Goal: Task Accomplishment & Management: Manage account settings

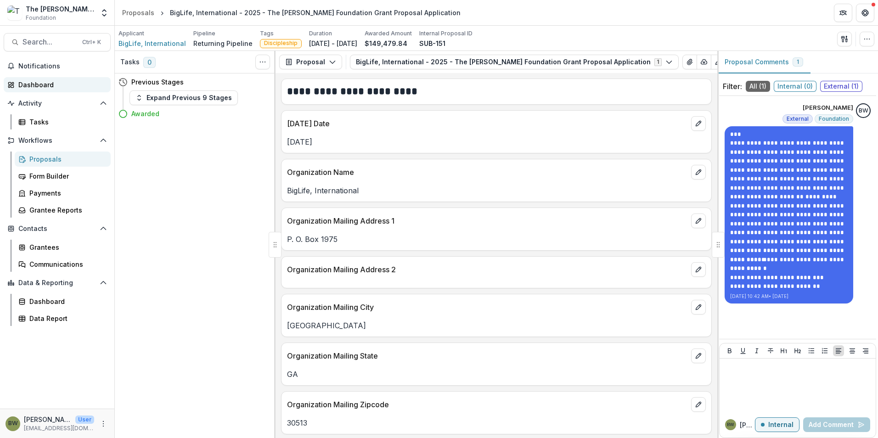
click at [48, 85] on div "Dashboard" at bounding box center [60, 85] width 85 height 10
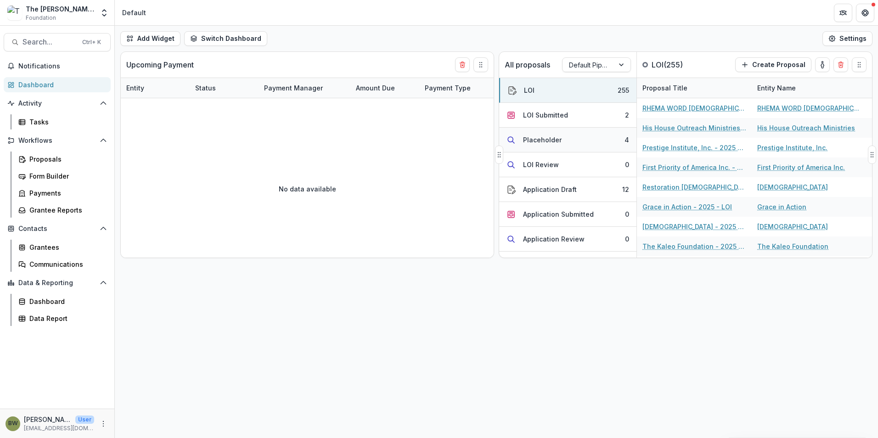
click at [548, 145] on button "Placeholder 4" at bounding box center [567, 140] width 137 height 25
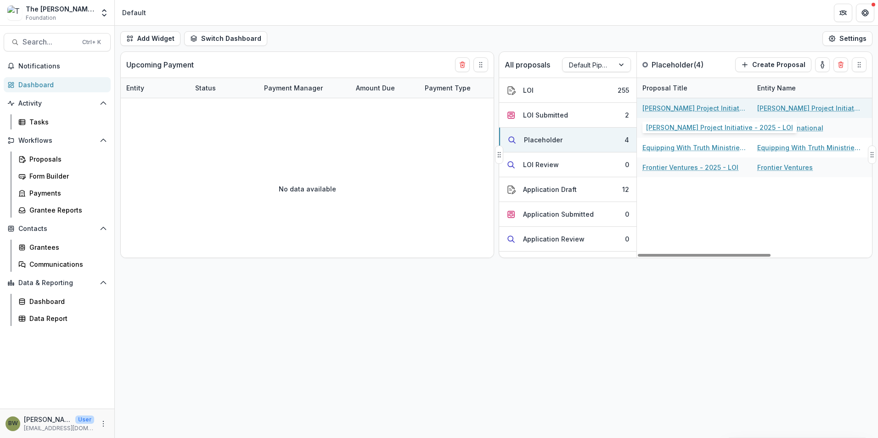
click at [650, 108] on link "[PERSON_NAME] Project Initiative - 2025 - LOI" at bounding box center [695, 108] width 104 height 10
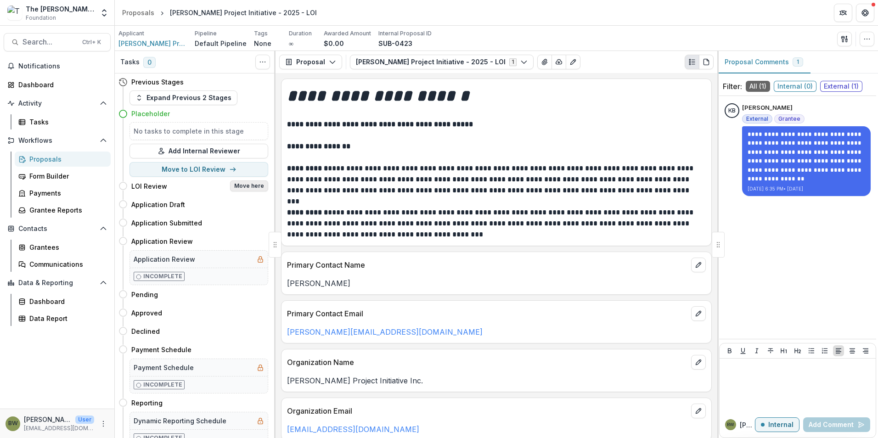
click at [250, 186] on button "Move here" at bounding box center [249, 186] width 38 height 11
select select "**********"
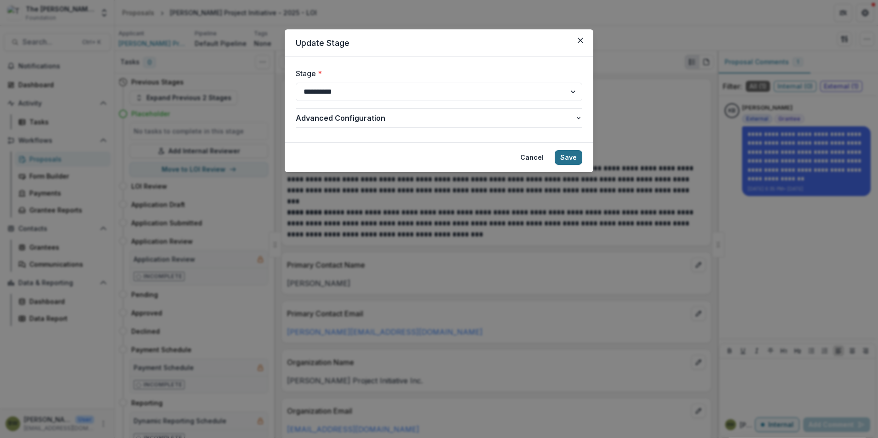
click at [572, 153] on button "Save" at bounding box center [569, 157] width 28 height 15
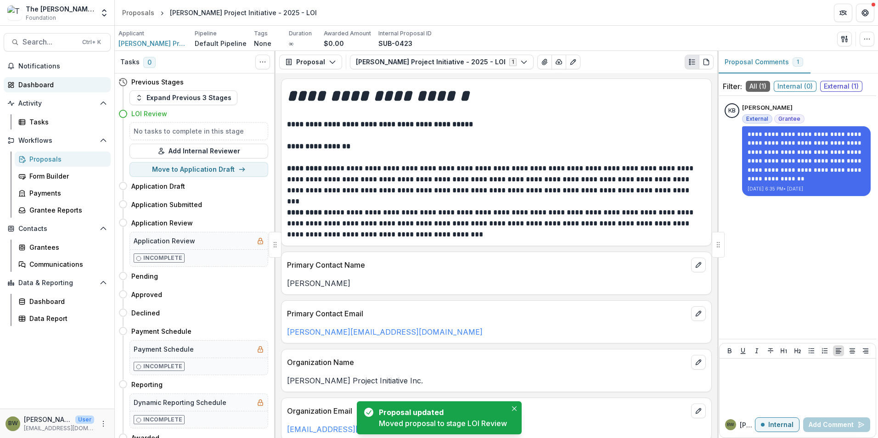
click at [50, 89] on div "Dashboard" at bounding box center [60, 85] width 85 height 10
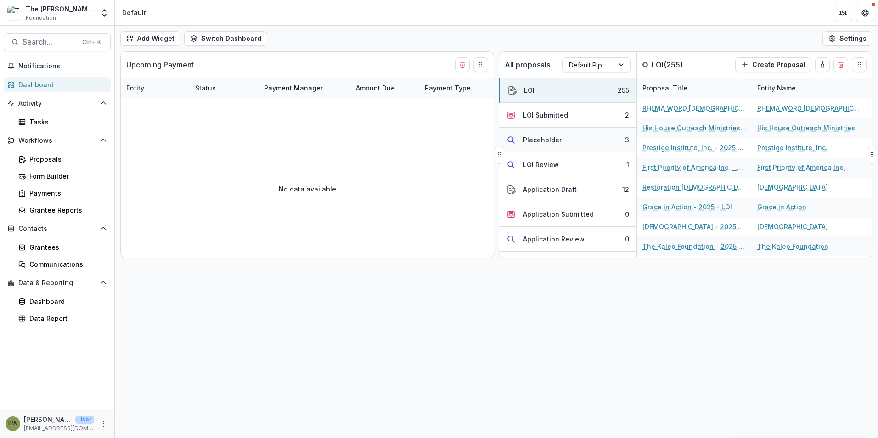
click at [550, 147] on button "Placeholder 3" at bounding box center [567, 140] width 137 height 25
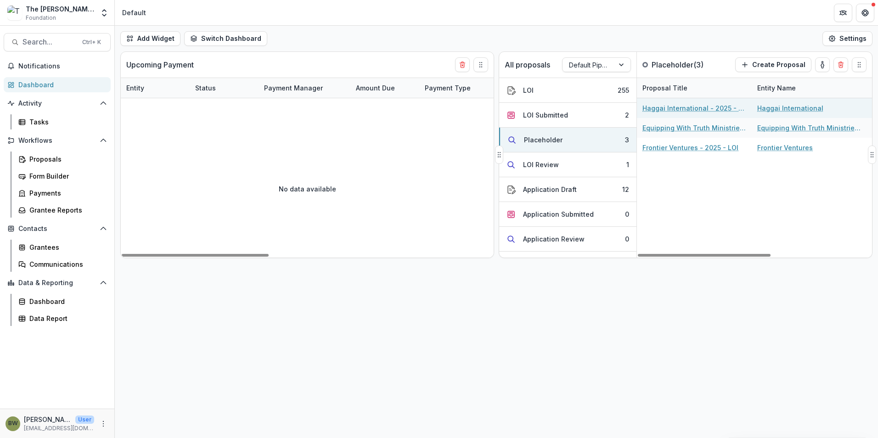
click at [655, 112] on link "Haggai International - 2025 - LOI" at bounding box center [695, 108] width 104 height 10
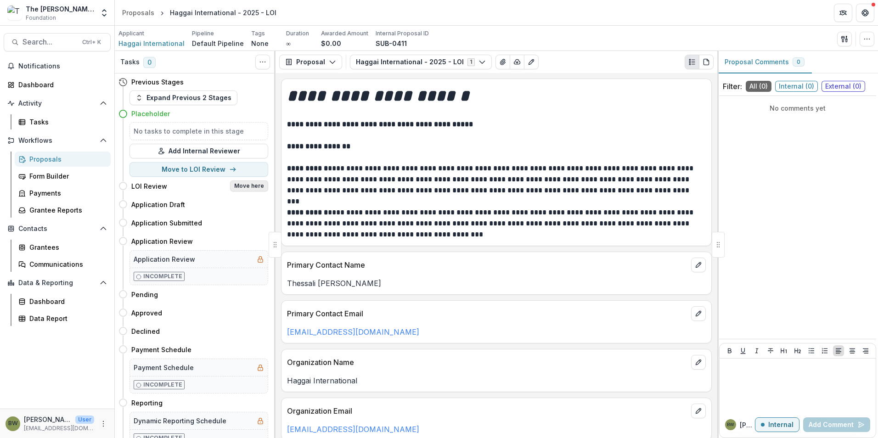
click at [257, 184] on button "Move here" at bounding box center [249, 186] width 38 height 11
select select "**********"
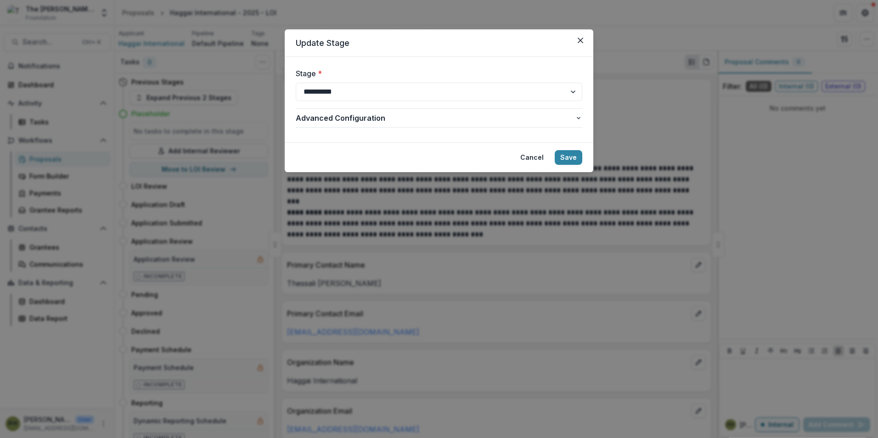
click at [583, 156] on footer "Cancel Save" at bounding box center [439, 157] width 309 height 30
click at [575, 159] on button "Save" at bounding box center [569, 157] width 28 height 15
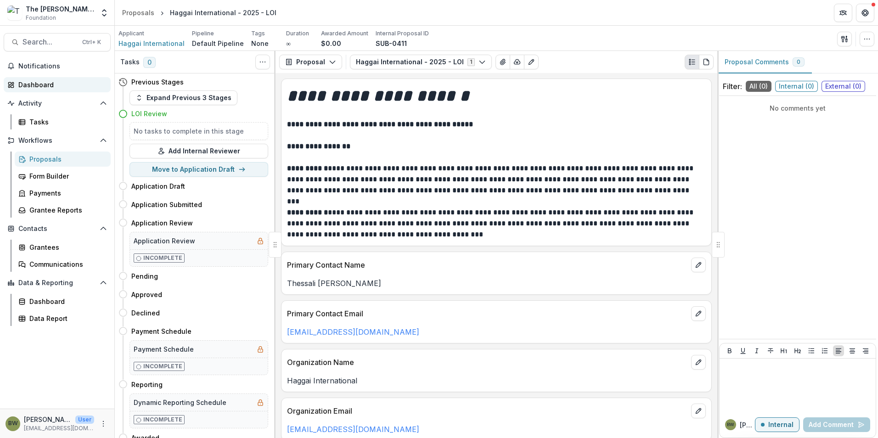
click at [19, 85] on div "Dashboard" at bounding box center [60, 85] width 85 height 10
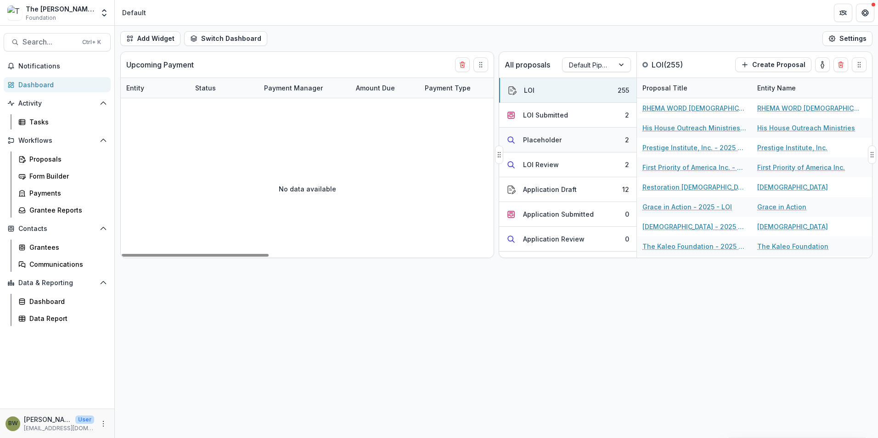
click at [538, 137] on div "Placeholder" at bounding box center [542, 140] width 39 height 10
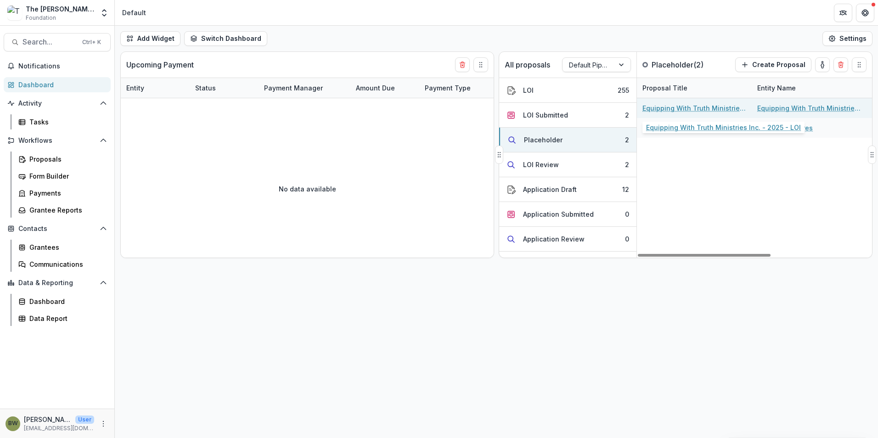
click at [679, 110] on link "Equipping With Truth Ministries Inc. - 2025 - LOI" at bounding box center [695, 108] width 104 height 10
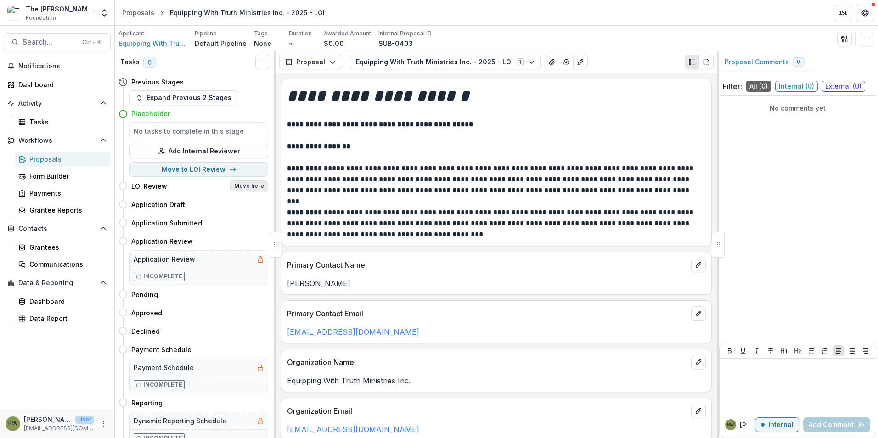
click at [252, 188] on button "Move here" at bounding box center [249, 186] width 38 height 11
select select "**********"
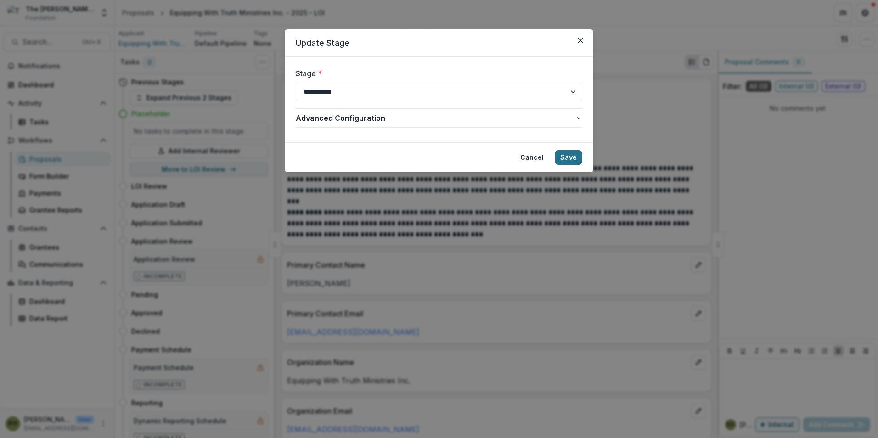
click at [572, 163] on button "Save" at bounding box center [569, 157] width 28 height 15
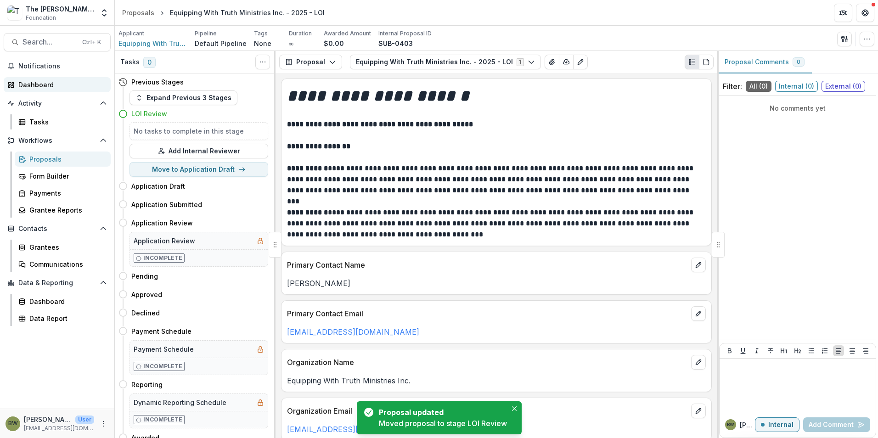
click at [37, 87] on div "Dashboard" at bounding box center [60, 85] width 85 height 10
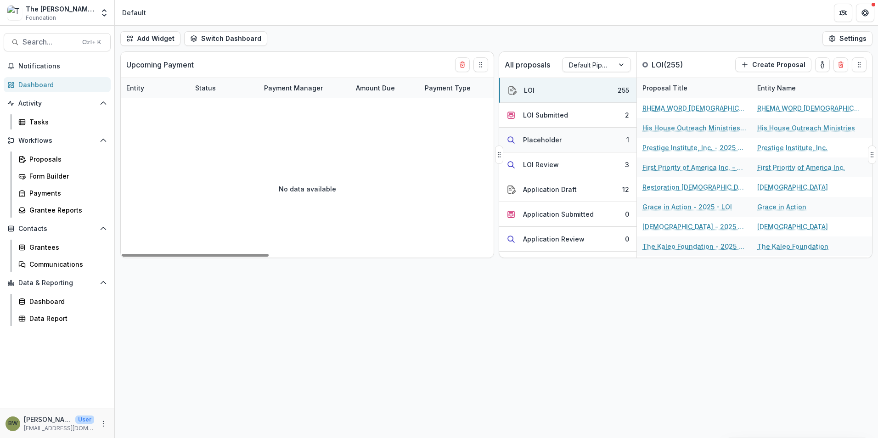
click at [536, 142] on div "Placeholder" at bounding box center [542, 140] width 39 height 10
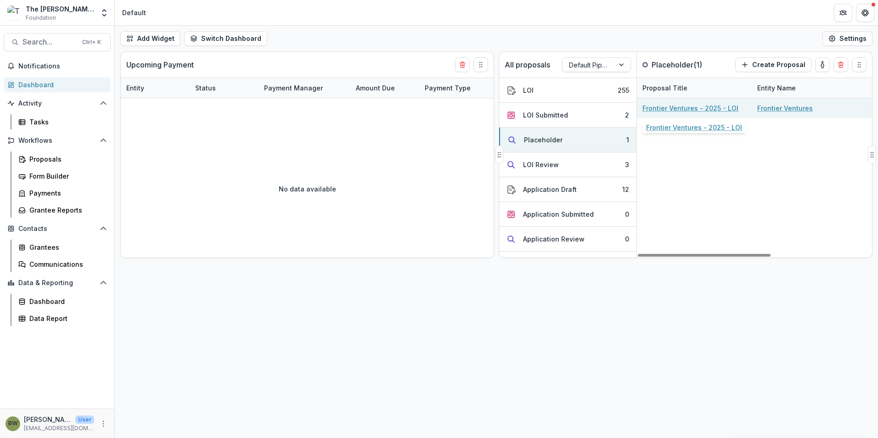
click at [669, 111] on link "Frontier Ventures - 2025 - LOI" at bounding box center [691, 108] width 96 height 10
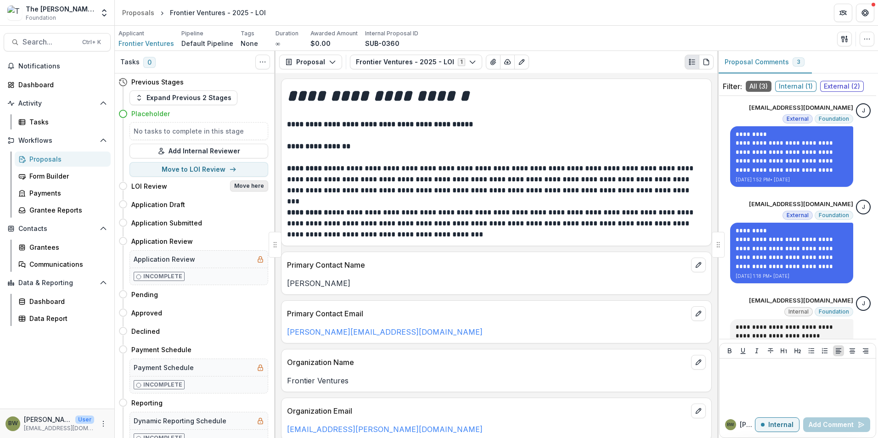
click at [258, 185] on button "Move here" at bounding box center [249, 186] width 38 height 11
select select "**********"
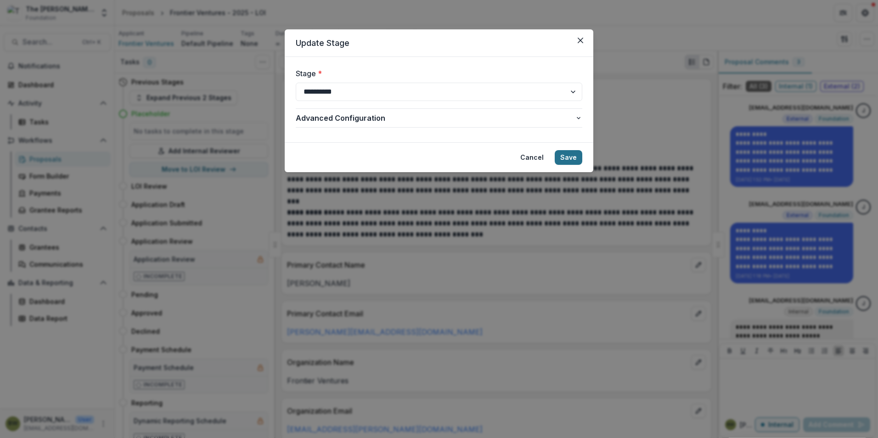
click at [573, 160] on button "Save" at bounding box center [569, 157] width 28 height 15
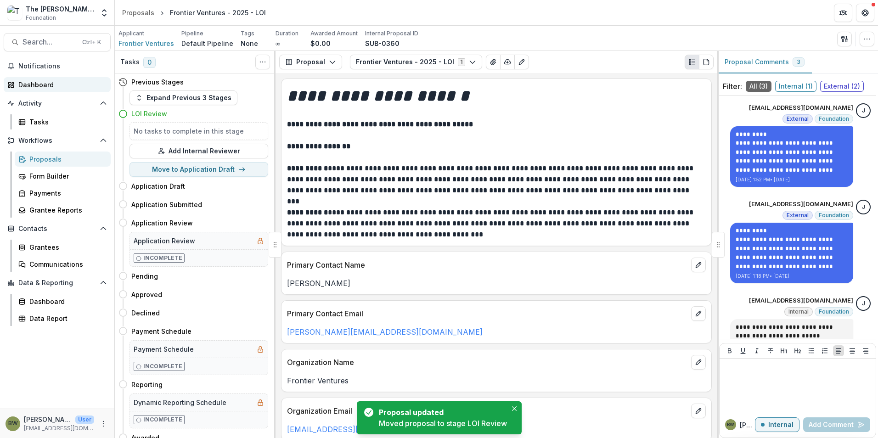
click at [42, 82] on div "Dashboard" at bounding box center [60, 85] width 85 height 10
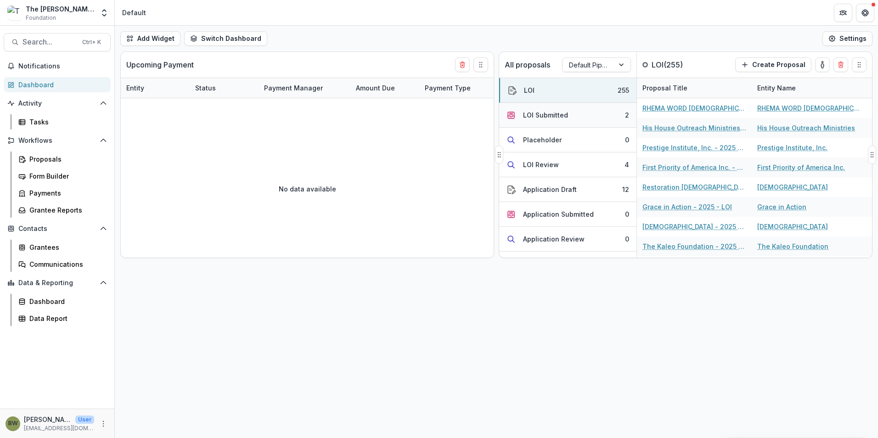
click at [552, 111] on div "LOI Submitted" at bounding box center [545, 115] width 45 height 10
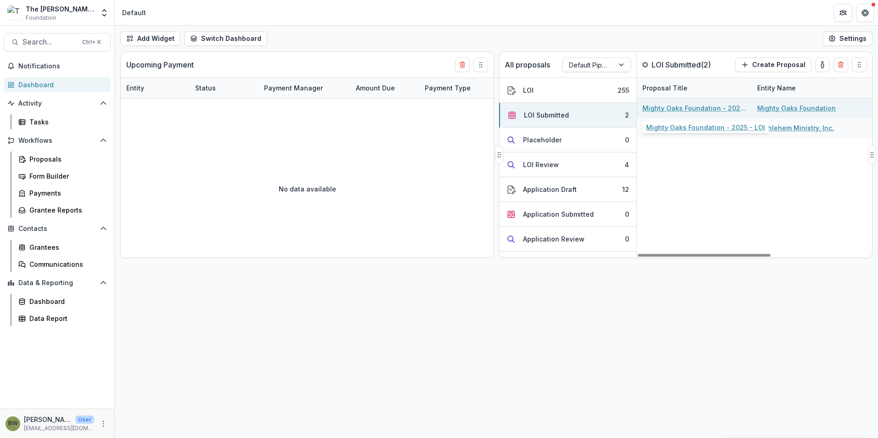
click at [671, 109] on link "Mighty Oaks Foundation - 2025 - LOI" at bounding box center [695, 108] width 104 height 10
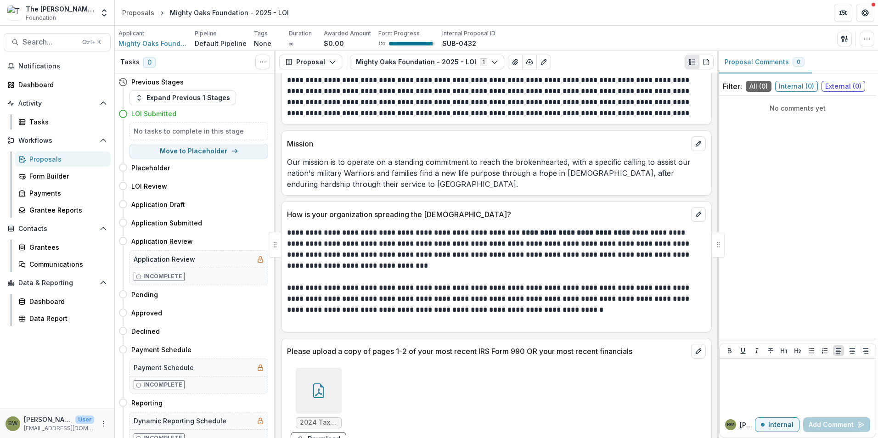
scroll to position [1165, 0]
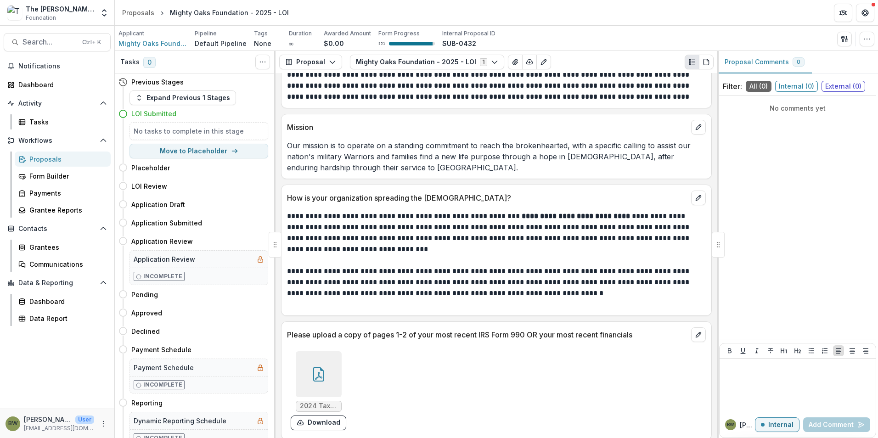
click at [302, 374] on div at bounding box center [319, 374] width 46 height 46
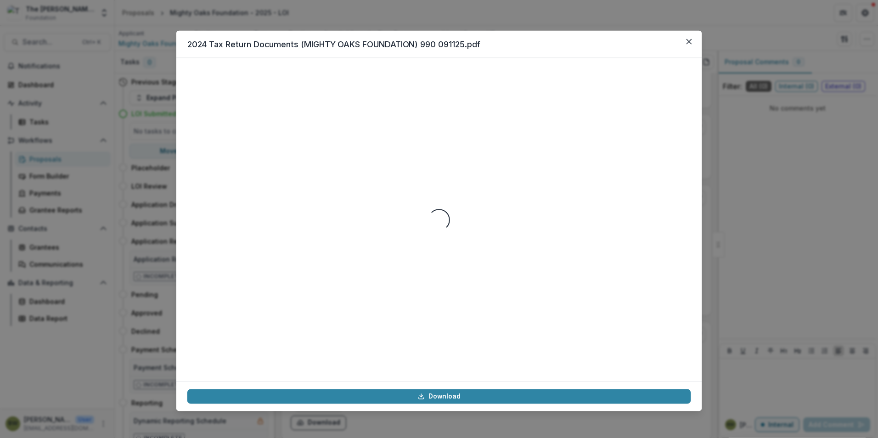
click at [302, 374] on div "Loading..." at bounding box center [439, 219] width 526 height 323
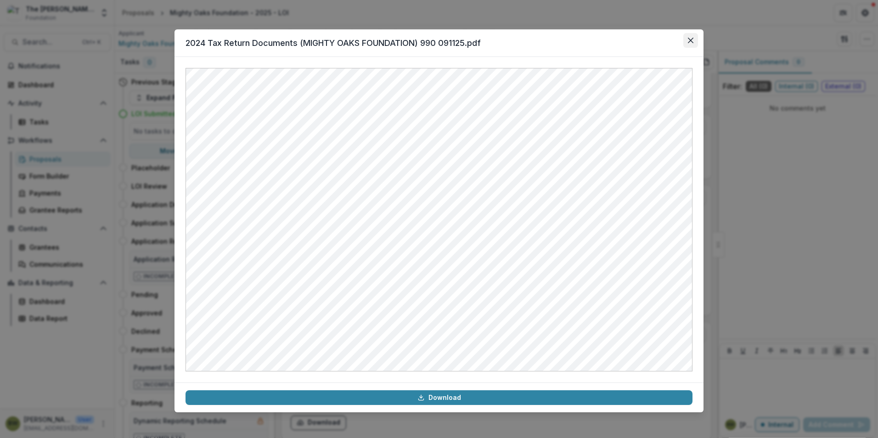
click at [694, 41] on button "Close" at bounding box center [691, 40] width 15 height 15
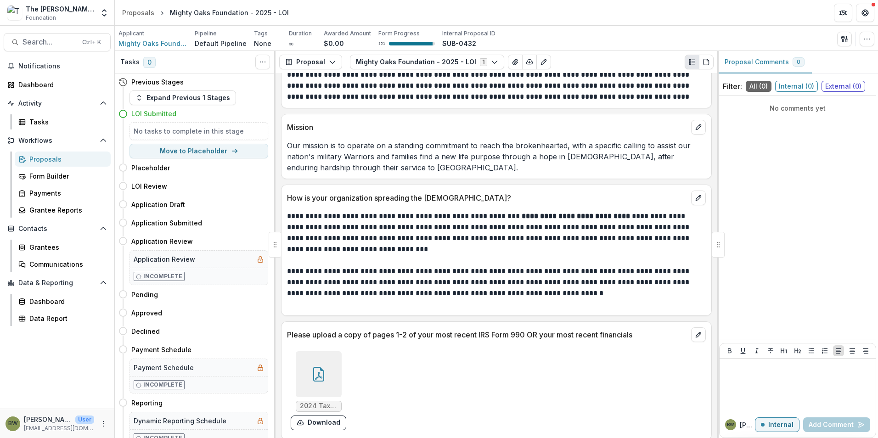
click at [316, 373] on icon at bounding box center [318, 374] width 15 height 15
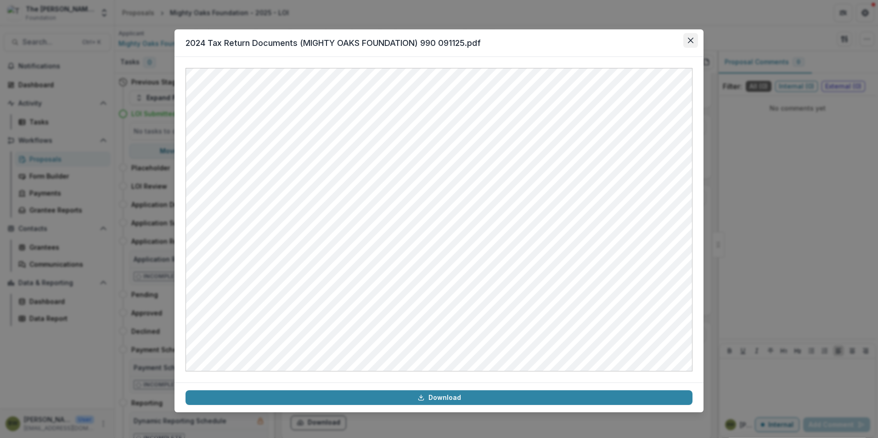
click at [692, 39] on icon "Close" at bounding box center [691, 41] width 6 height 6
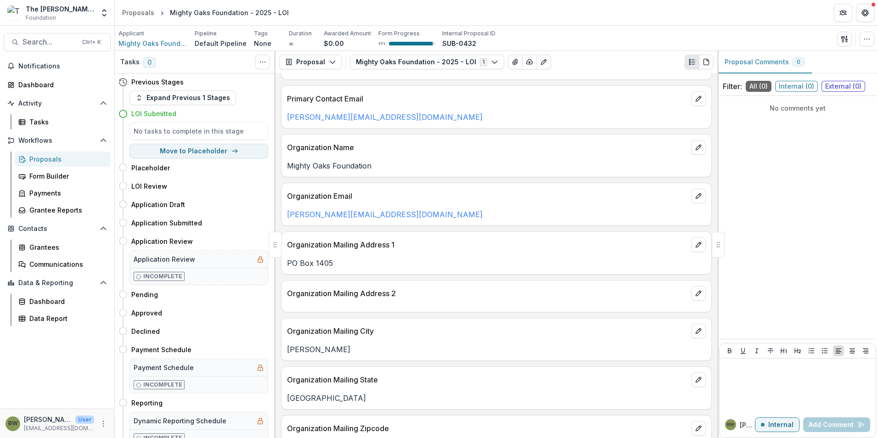
scroll to position [62, 0]
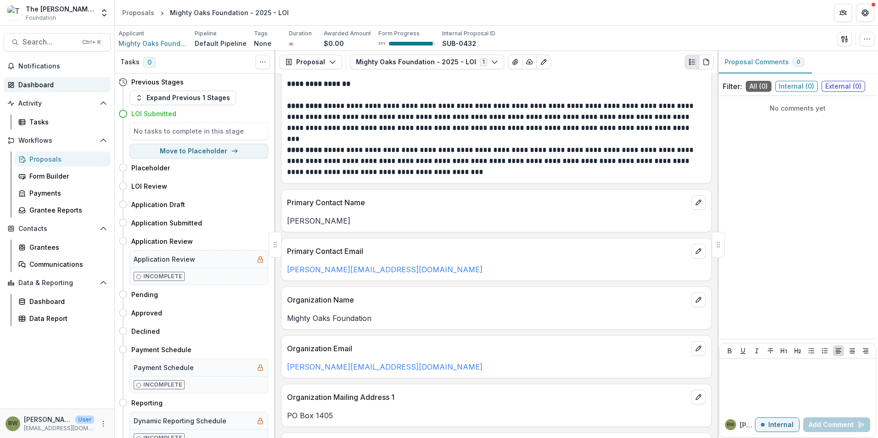
click at [36, 82] on div "Dashboard" at bounding box center [60, 85] width 85 height 10
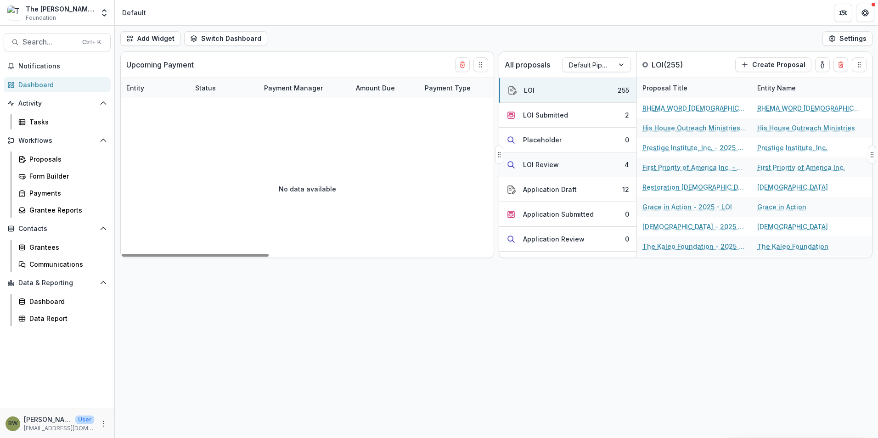
click at [542, 161] on div "LOI Review" at bounding box center [541, 165] width 36 height 10
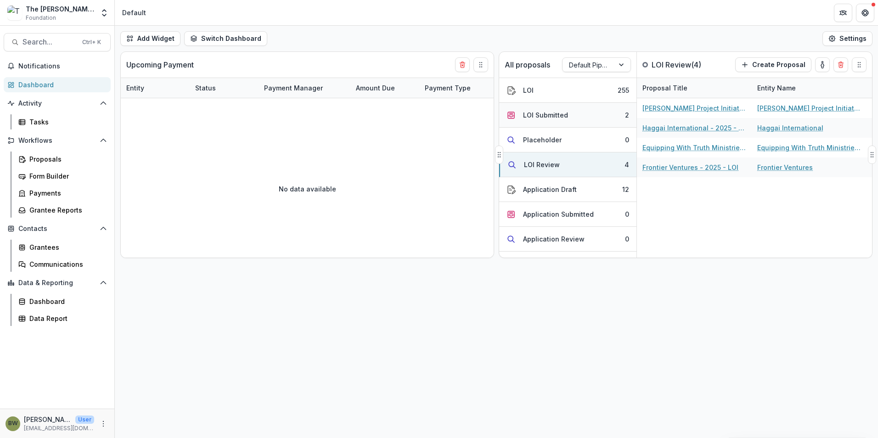
click at [543, 118] on div "LOI Submitted" at bounding box center [545, 115] width 45 height 10
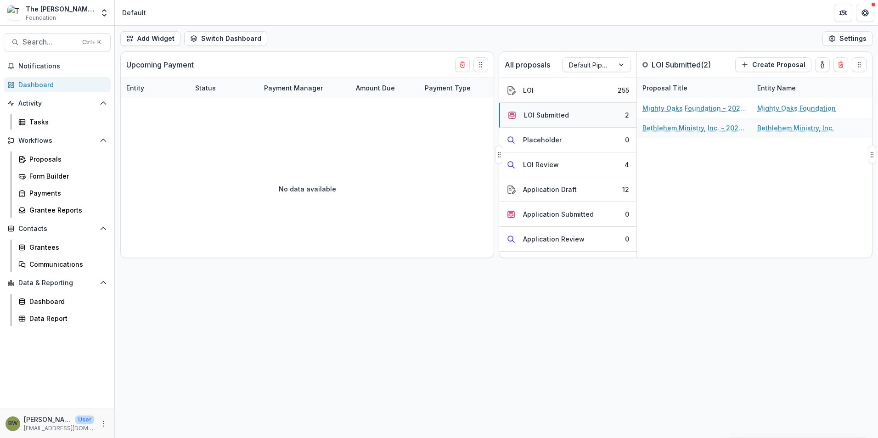
click at [541, 121] on button "LOI Submitted 2" at bounding box center [567, 115] width 137 height 25
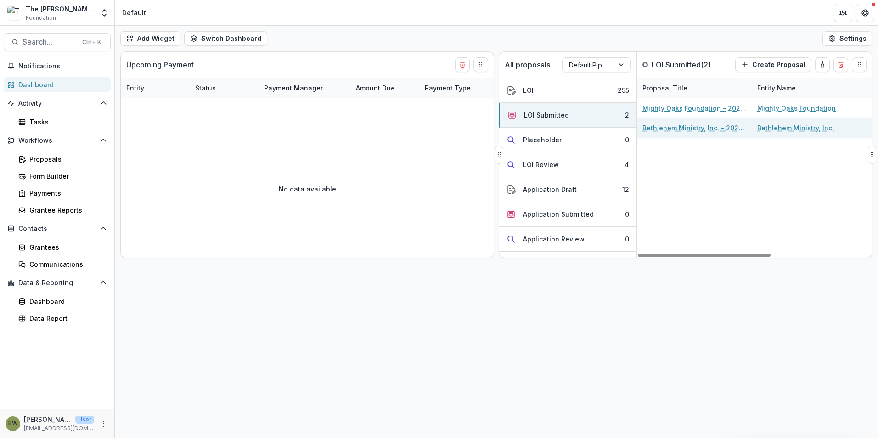
click at [655, 127] on link "Bethlehem Ministry, Inc. - 2025 - LOI" at bounding box center [695, 128] width 104 height 10
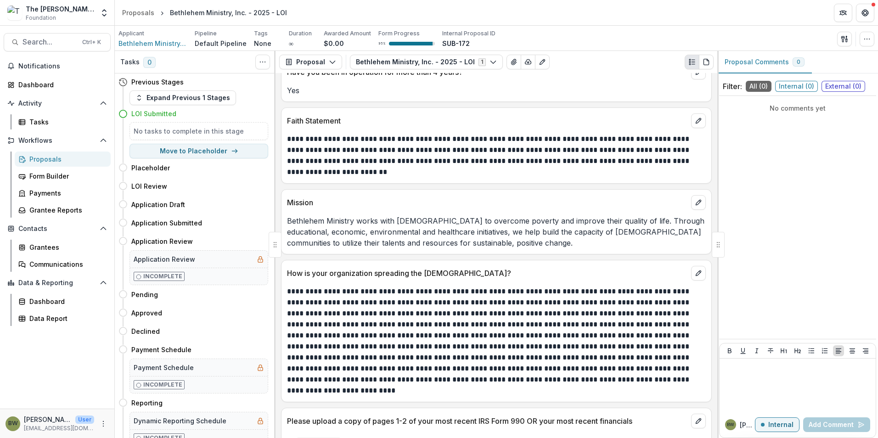
scroll to position [1242, 0]
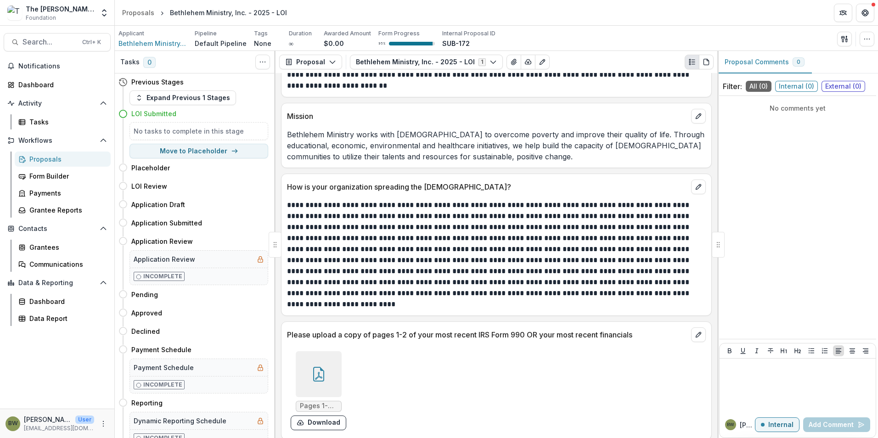
click at [328, 365] on div at bounding box center [319, 374] width 46 height 46
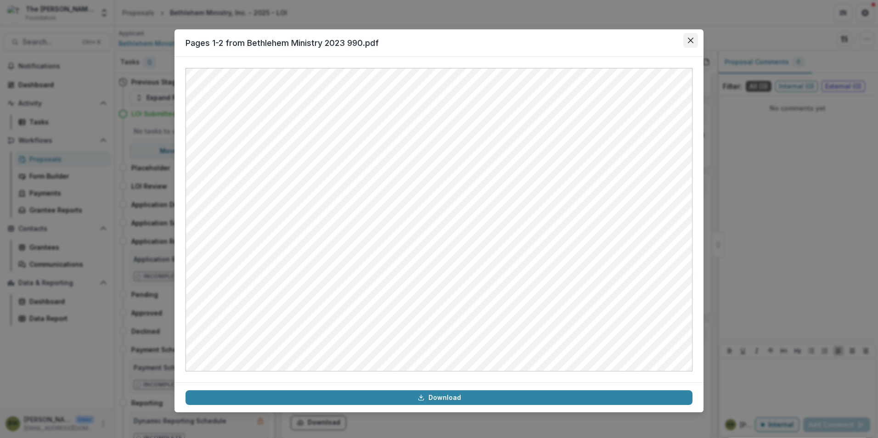
click at [690, 43] on icon "Close" at bounding box center [691, 41] width 6 height 6
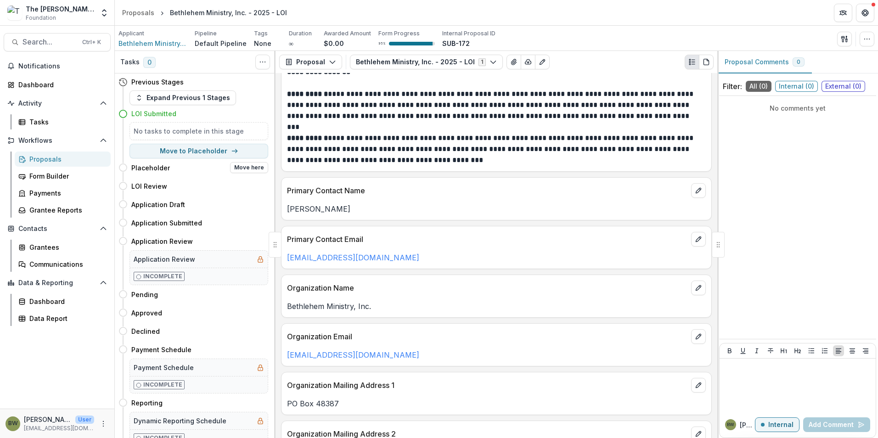
scroll to position [0, 0]
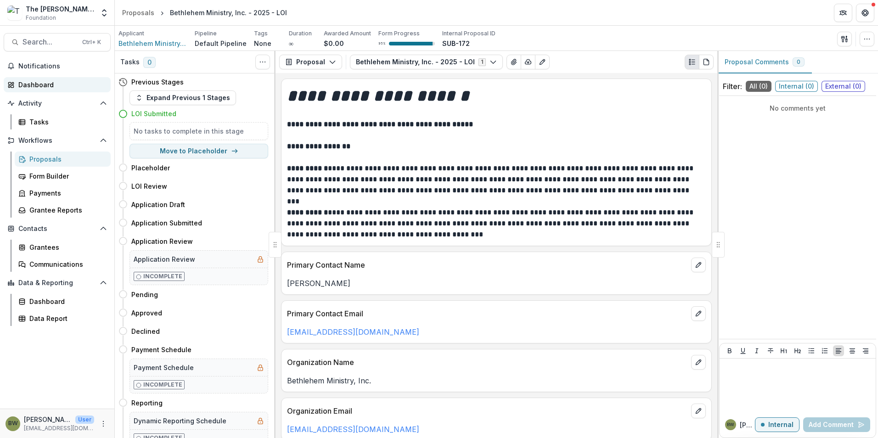
click at [45, 86] on div "Dashboard" at bounding box center [60, 85] width 85 height 10
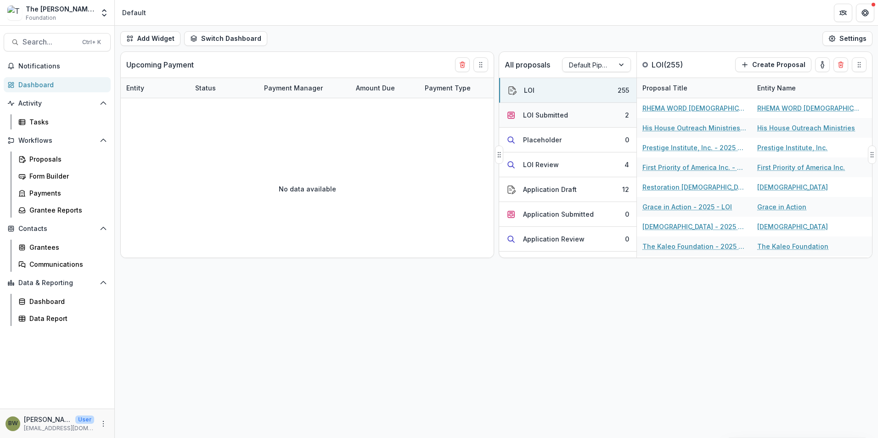
click at [547, 112] on div "LOI Submitted" at bounding box center [545, 115] width 45 height 10
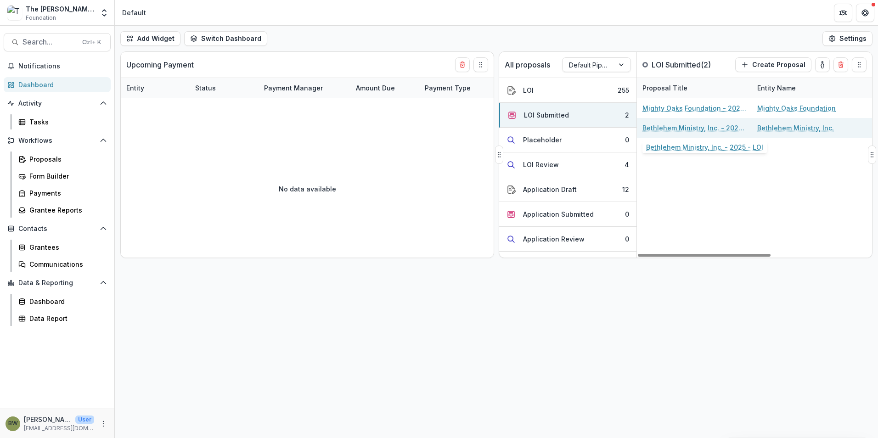
click at [663, 131] on link "Bethlehem Ministry, Inc. - 2025 - LOI" at bounding box center [695, 128] width 104 height 10
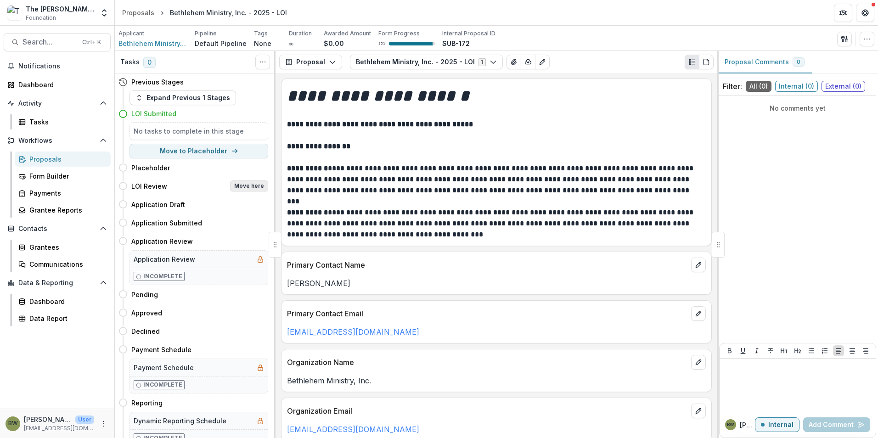
click at [244, 187] on button "Move here" at bounding box center [249, 186] width 38 height 11
select select "**********"
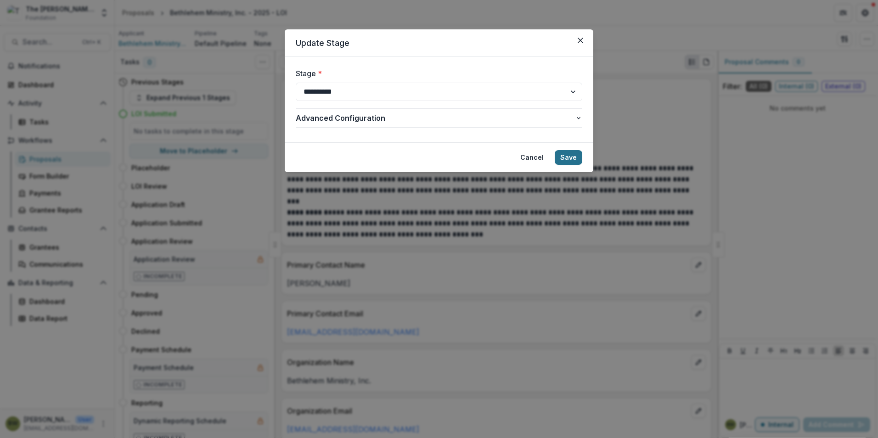
click at [570, 161] on button "Save" at bounding box center [569, 157] width 28 height 15
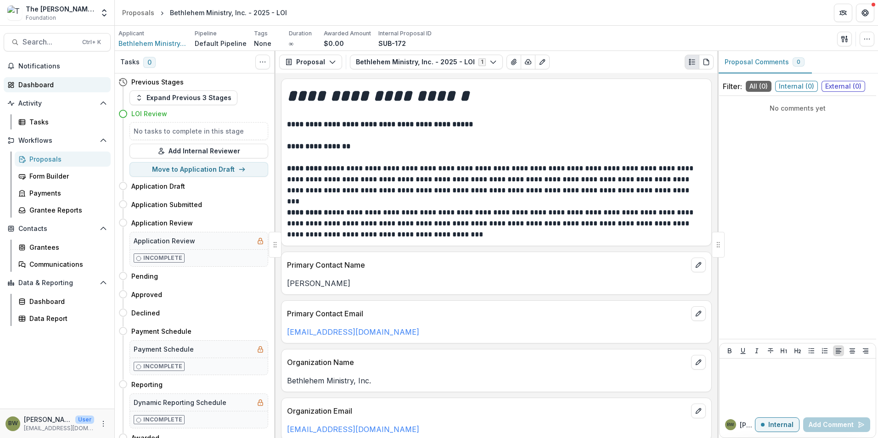
click at [30, 87] on div "Dashboard" at bounding box center [60, 85] width 85 height 10
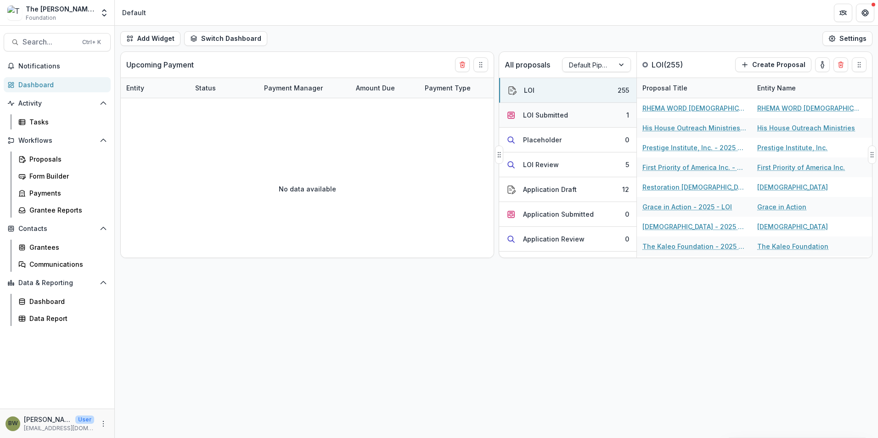
drag, startPoint x: 553, startPoint y: 115, endPoint x: 532, endPoint y: 116, distance: 20.7
click at [532, 116] on div "LOI Submitted" at bounding box center [545, 115] width 45 height 10
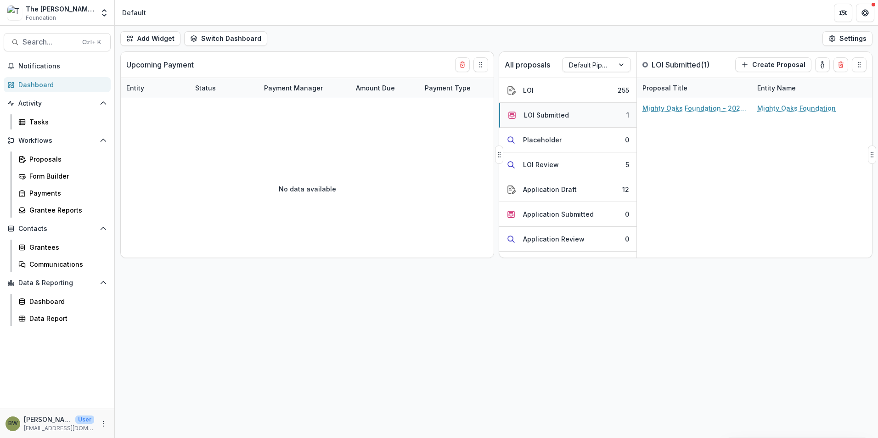
click at [532, 116] on div "LOI Submitted" at bounding box center [546, 115] width 45 height 10
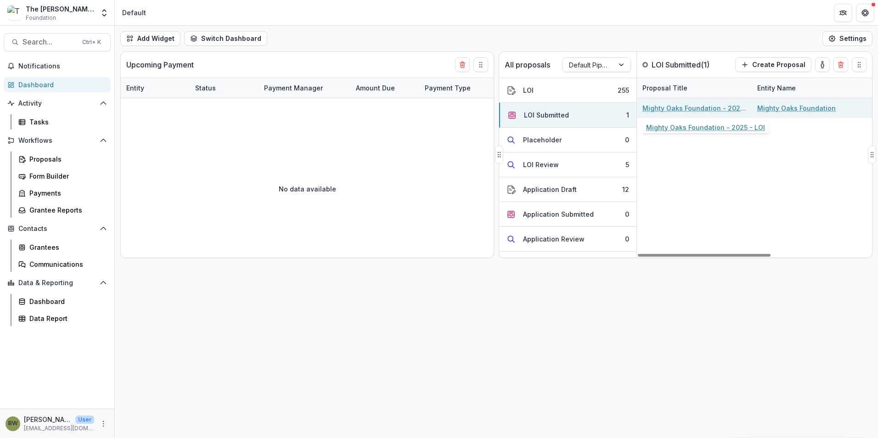
drag, startPoint x: 668, startPoint y: 108, endPoint x: 653, endPoint y: 105, distance: 15.4
click at [653, 105] on link "Mighty Oaks Foundation - 2025 - LOI" at bounding box center [695, 108] width 104 height 10
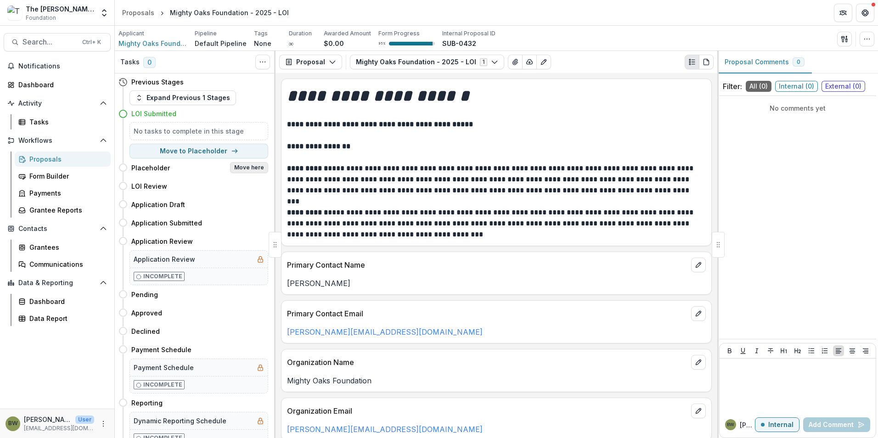
click at [243, 169] on button "Move here" at bounding box center [249, 167] width 38 height 11
select select "**********"
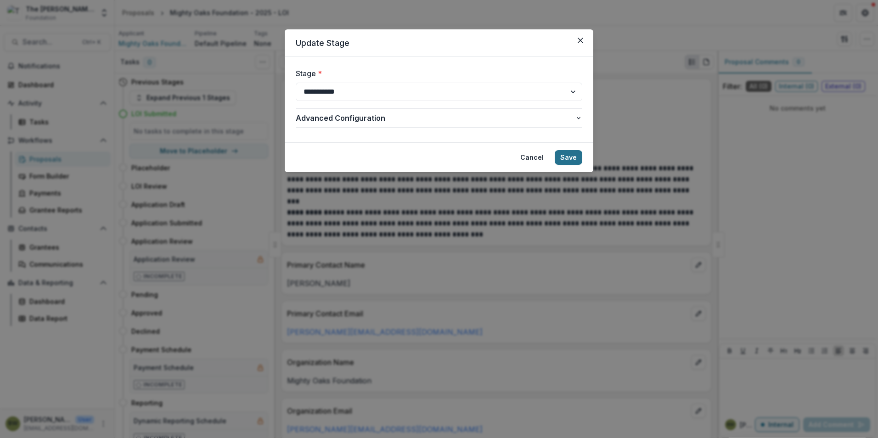
click at [565, 158] on button "Save" at bounding box center [569, 157] width 28 height 15
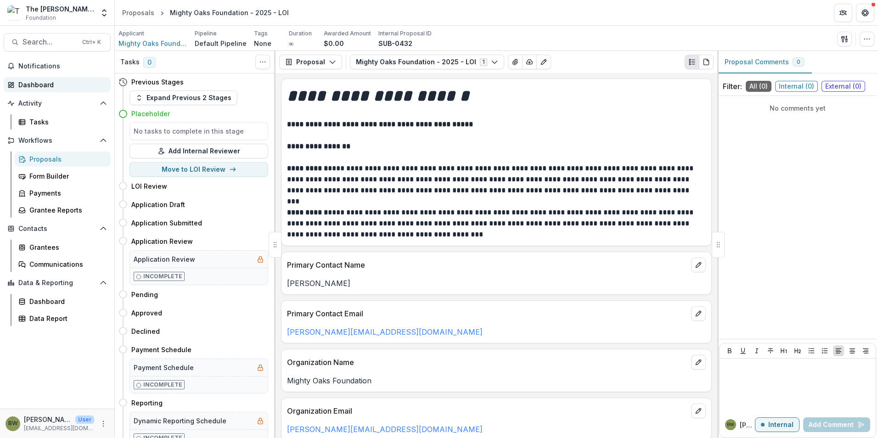
click at [31, 84] on div "Dashboard" at bounding box center [60, 85] width 85 height 10
